Goal: Transaction & Acquisition: Obtain resource

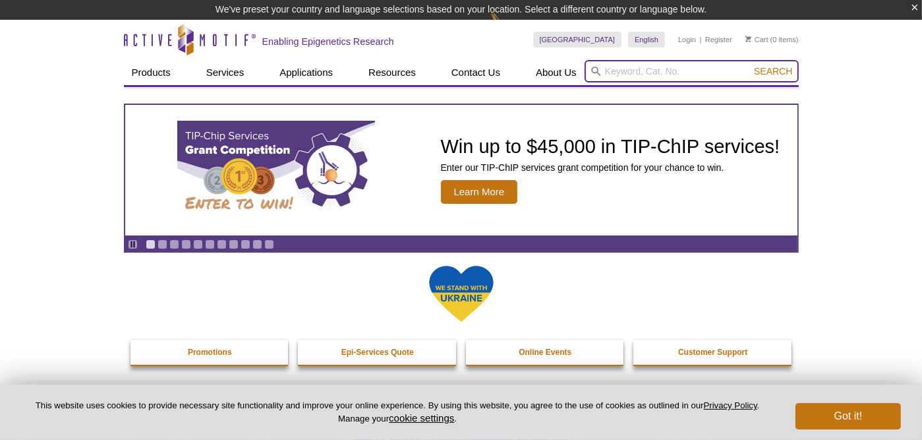
click at [635, 74] on input "search" at bounding box center [692, 71] width 214 height 22
paste input "39137"
type input "39137"
click at [750, 65] on button "Search" at bounding box center [773, 71] width 46 height 12
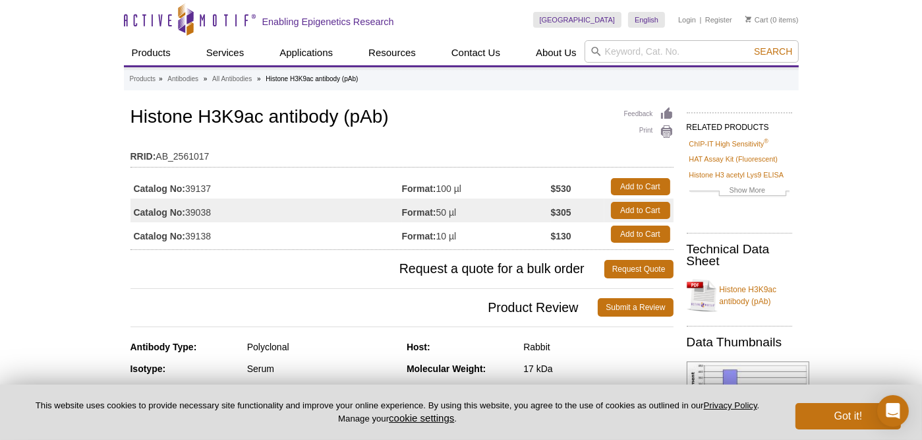
drag, startPoint x: 132, startPoint y: 211, endPoint x: 215, endPoint y: 234, distance: 86.2
click at [215, 234] on tbody "Catalog No: 39137 Format: 100 µl $530 Add to Cart Catalog No: 39038 Format: 50 …" at bounding box center [402, 210] width 543 height 71
click at [235, 264] on span "Request a quote for a bulk order" at bounding box center [368, 269] width 474 height 18
drag, startPoint x: 123, startPoint y: 212, endPoint x: 192, endPoint y: 213, distance: 69.9
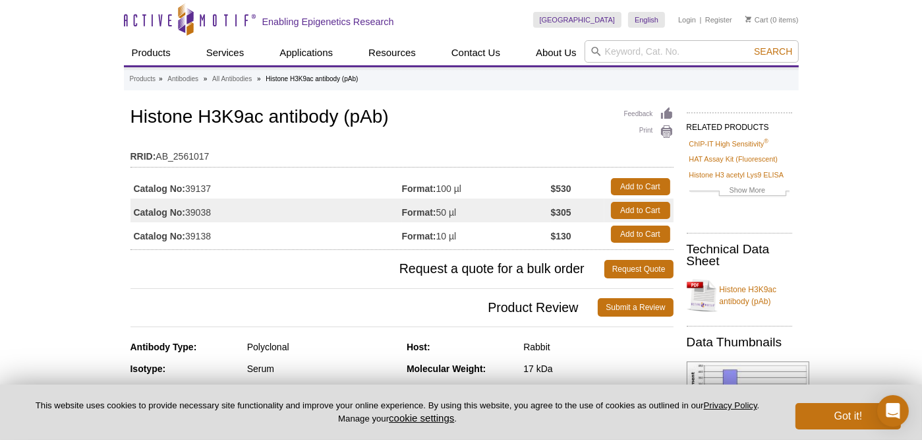
click at [224, 256] on h3 "Request a quote for a bulk order Request Quote" at bounding box center [402, 269] width 543 height 32
drag, startPoint x: 218, startPoint y: 235, endPoint x: 190, endPoint y: 214, distance: 34.9
click at [190, 214] on tbody "Catalog No: 39137 Format: 100 µl $530 Add to Cart Catalog No: 39038 Format: 50 …" at bounding box center [402, 210] width 543 height 71
copy tbody "39038 Format: 50 µl $305 Add to Cart Catalog No: 39138"
drag, startPoint x: 95, startPoint y: 255, endPoint x: 110, endPoint y: 252, distance: 15.4
